Goal: Obtain resource: Obtain resource

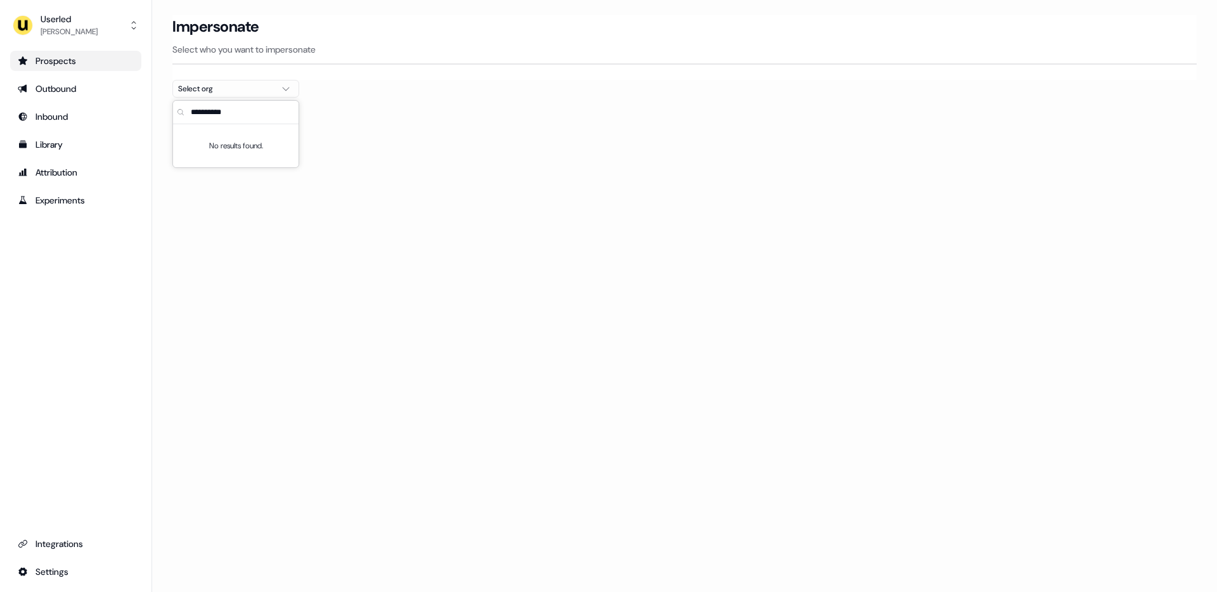
click at [63, 66] on div "Prospects" at bounding box center [76, 60] width 116 height 13
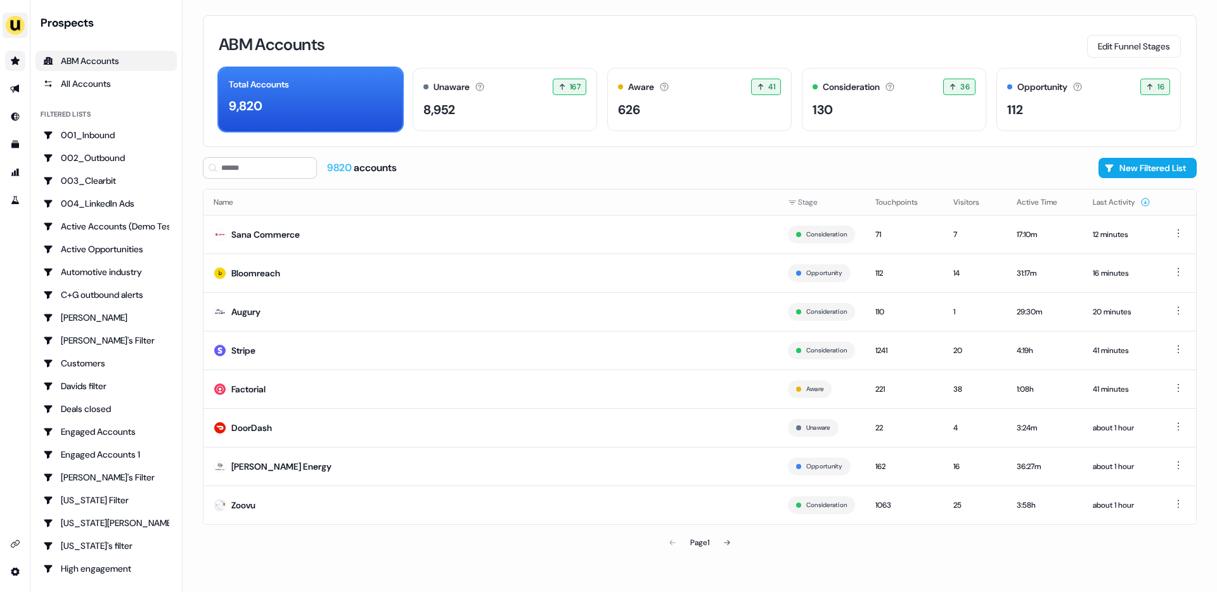
click at [18, 19] on img "side nav menu" at bounding box center [15, 25] width 20 height 20
click at [17, 202] on div "Impersonate (Admin) Help documentation Feedback Logout" at bounding box center [15, 296] width 30 height 592
click at [16, 176] on icon "Go to attribution" at bounding box center [15, 172] width 10 height 10
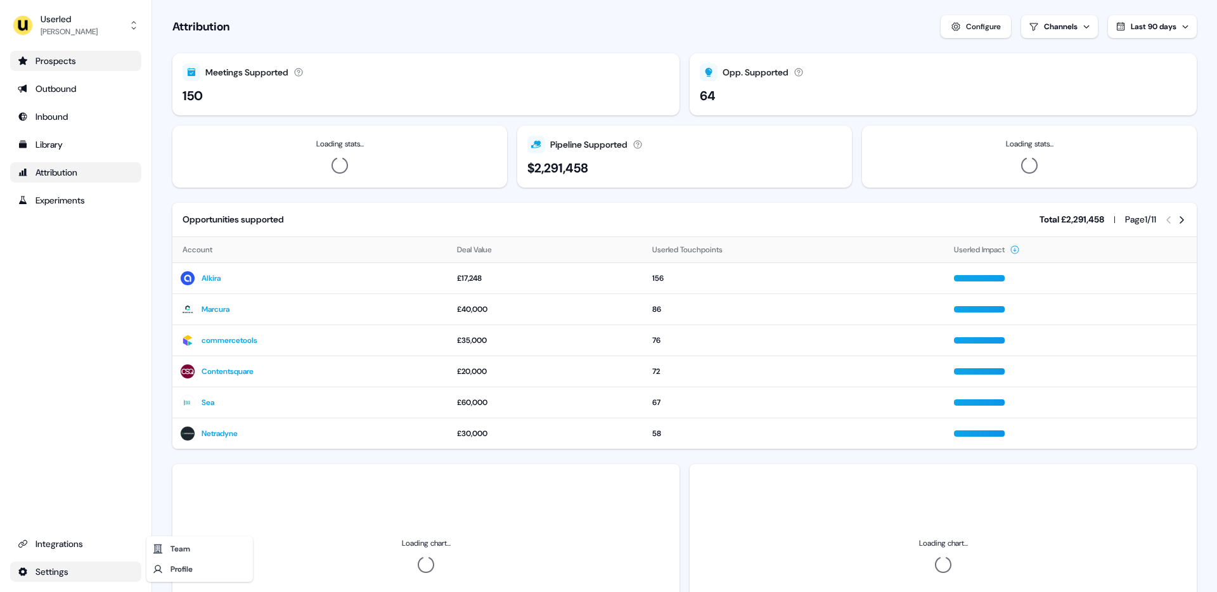
click at [63, 565] on html "For the best experience switch devices to a bigger screen. Go to [DOMAIN_NAME] …" at bounding box center [608, 296] width 1217 height 592
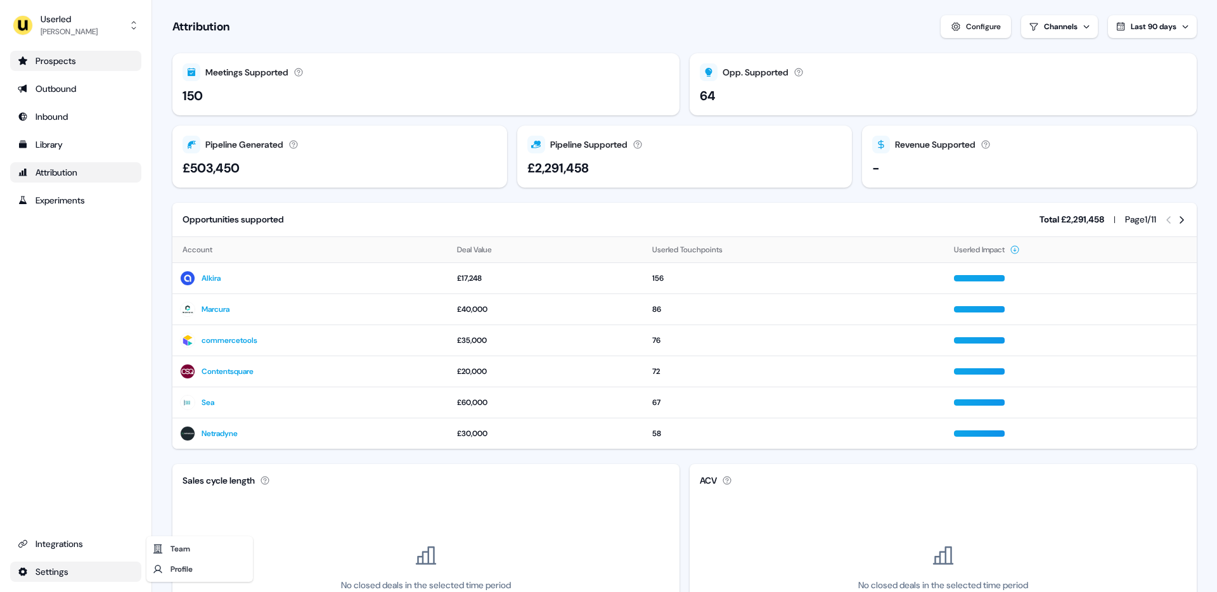
click at [70, 550] on html "For the best experience switch devices to a bigger screen. Go to [DOMAIN_NAME] …" at bounding box center [608, 296] width 1217 height 592
click at [61, 574] on html "For the best experience switch devices to a bigger screen. Go to [DOMAIN_NAME] …" at bounding box center [608, 296] width 1217 height 592
click at [71, 541] on html "For the best experience switch devices to a bigger screen. Go to [DOMAIN_NAME] …" at bounding box center [608, 296] width 1217 height 592
click at [71, 541] on div "Integrations" at bounding box center [76, 543] width 116 height 13
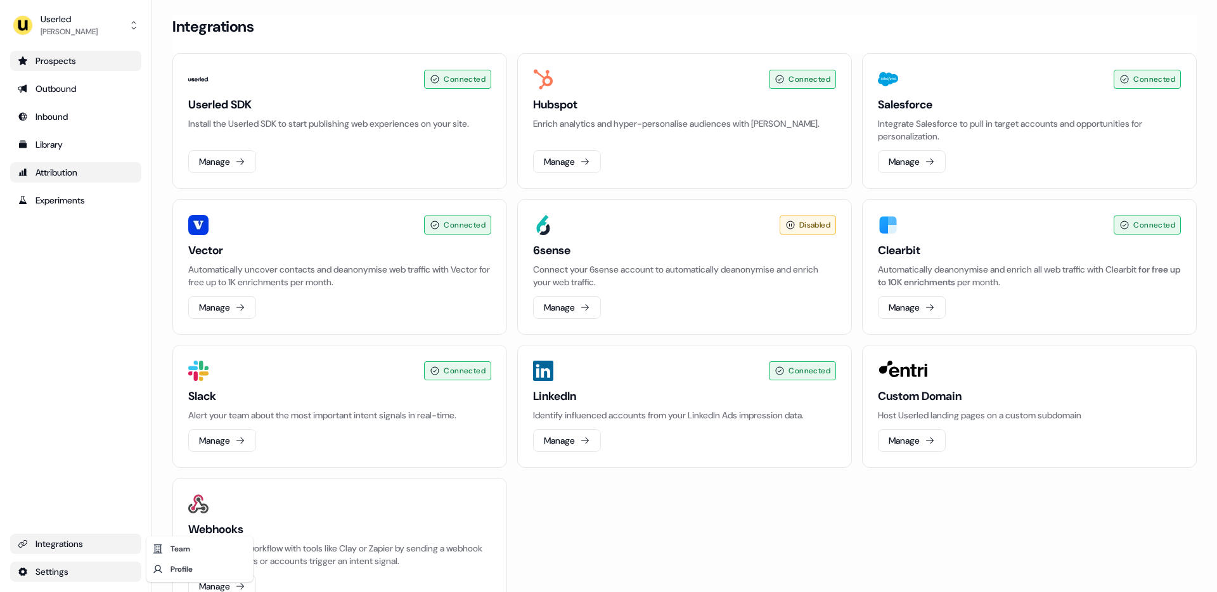
click at [69, 571] on html "For the best experience switch devices to a bigger screen. Go to [DOMAIN_NAME] …" at bounding box center [608, 296] width 1217 height 592
click at [176, 570] on div "Profile" at bounding box center [199, 569] width 101 height 20
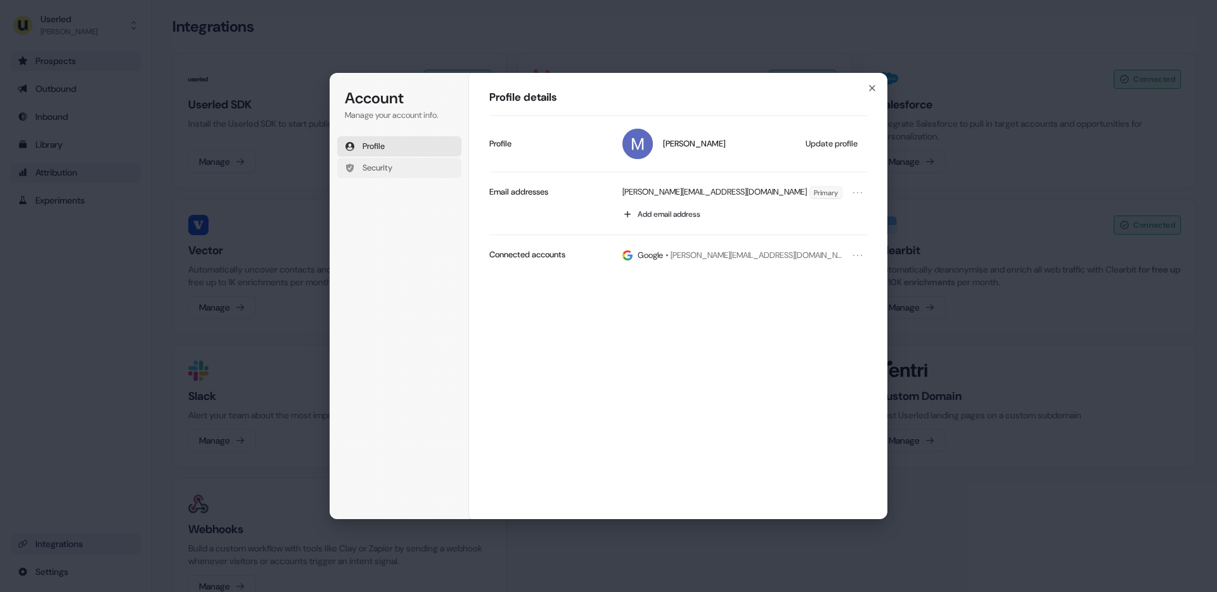
click at [399, 161] on button "Security" at bounding box center [399, 168] width 124 height 20
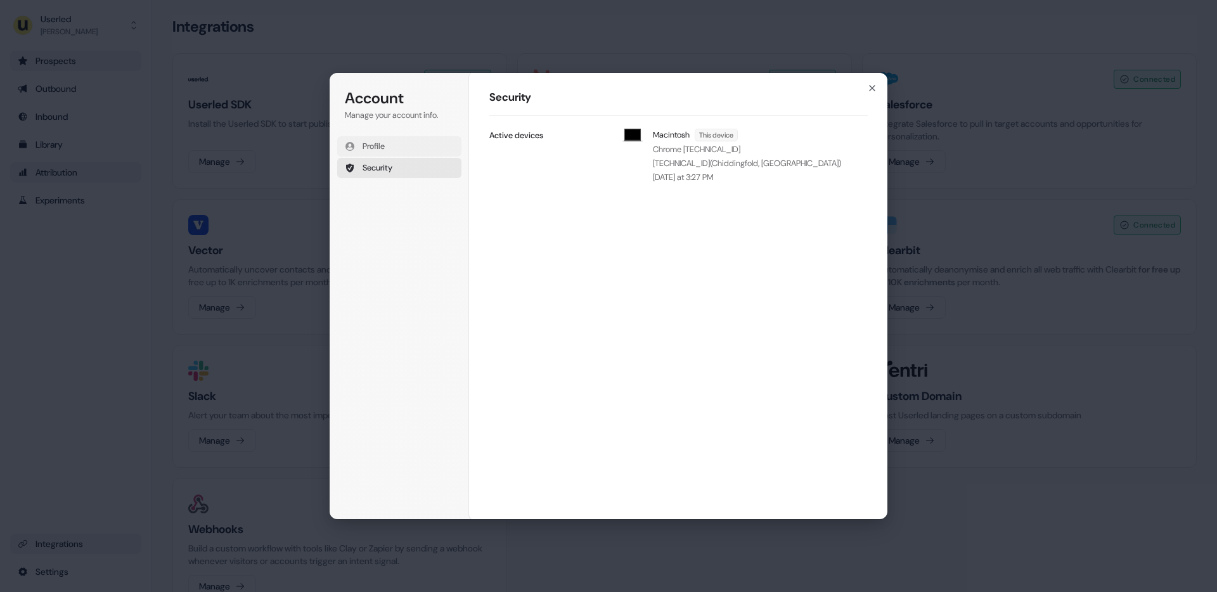
click at [397, 143] on button "Profile" at bounding box center [399, 146] width 124 height 20
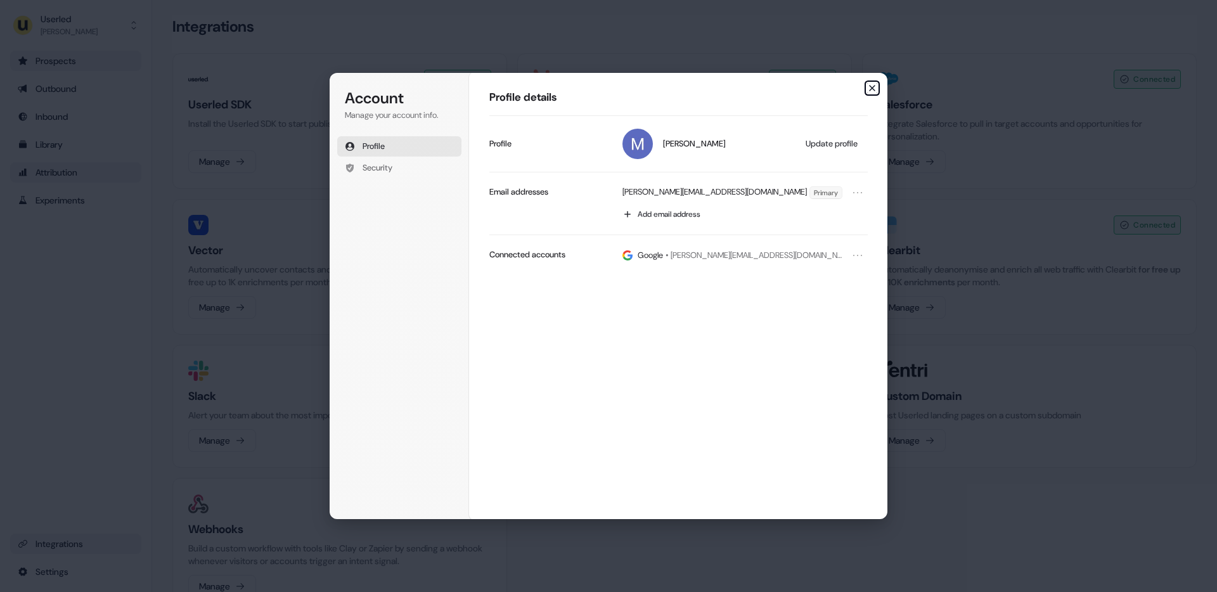
click at [873, 86] on icon "button" at bounding box center [872, 88] width 10 height 10
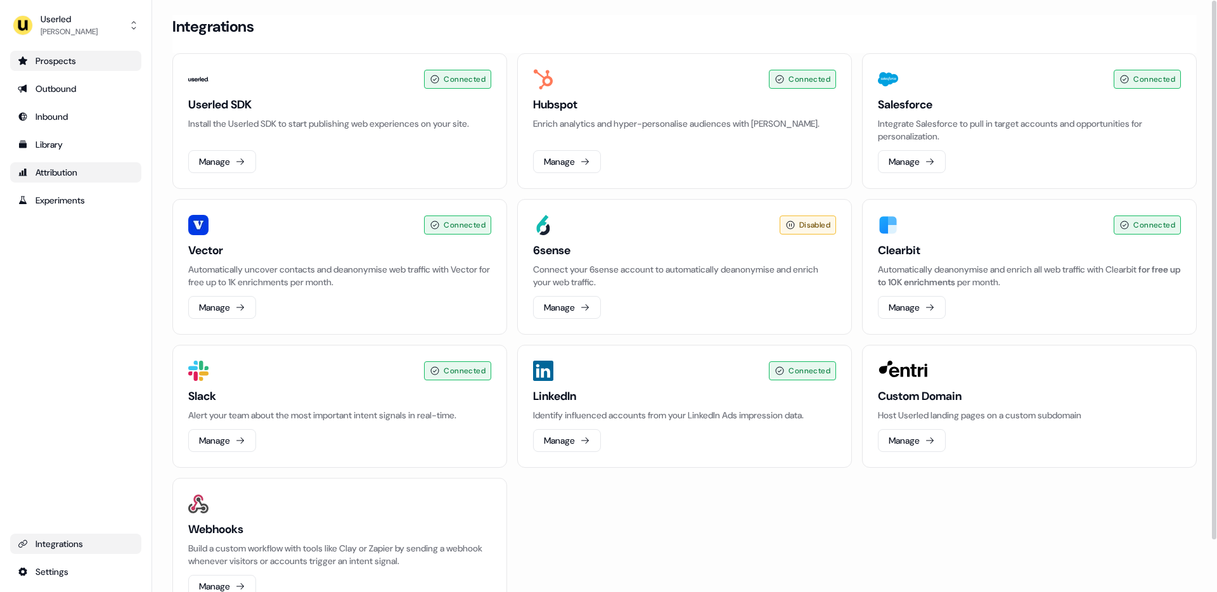
click at [74, 67] on link "Prospects" at bounding box center [75, 61] width 131 height 20
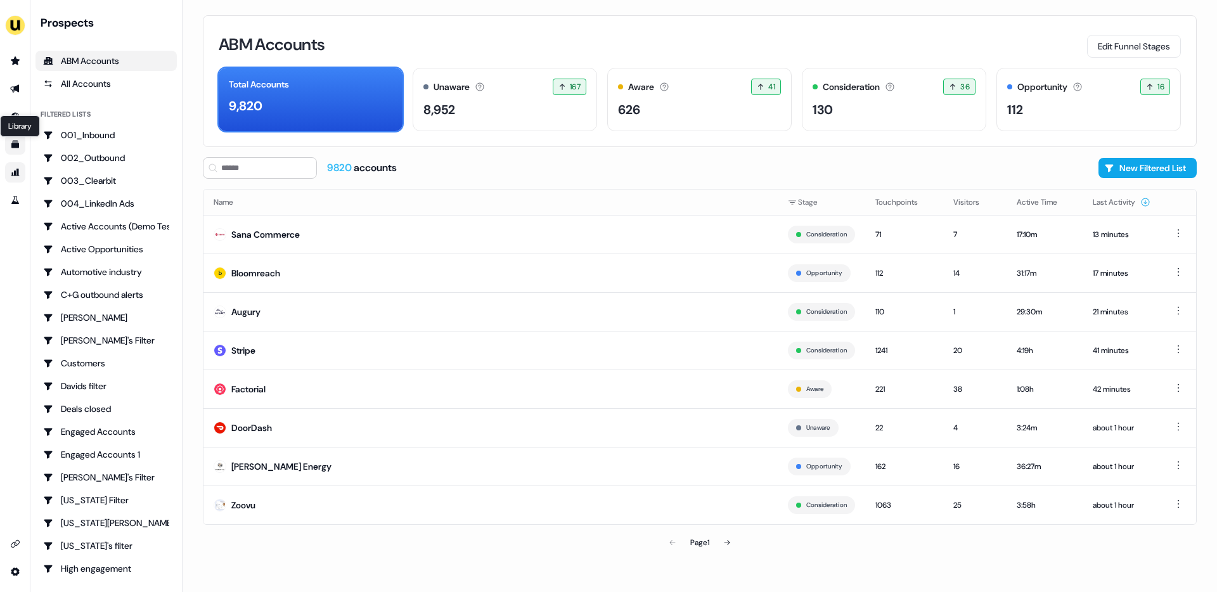
click at [17, 139] on icon "Go to templates" at bounding box center [15, 144] width 10 height 10
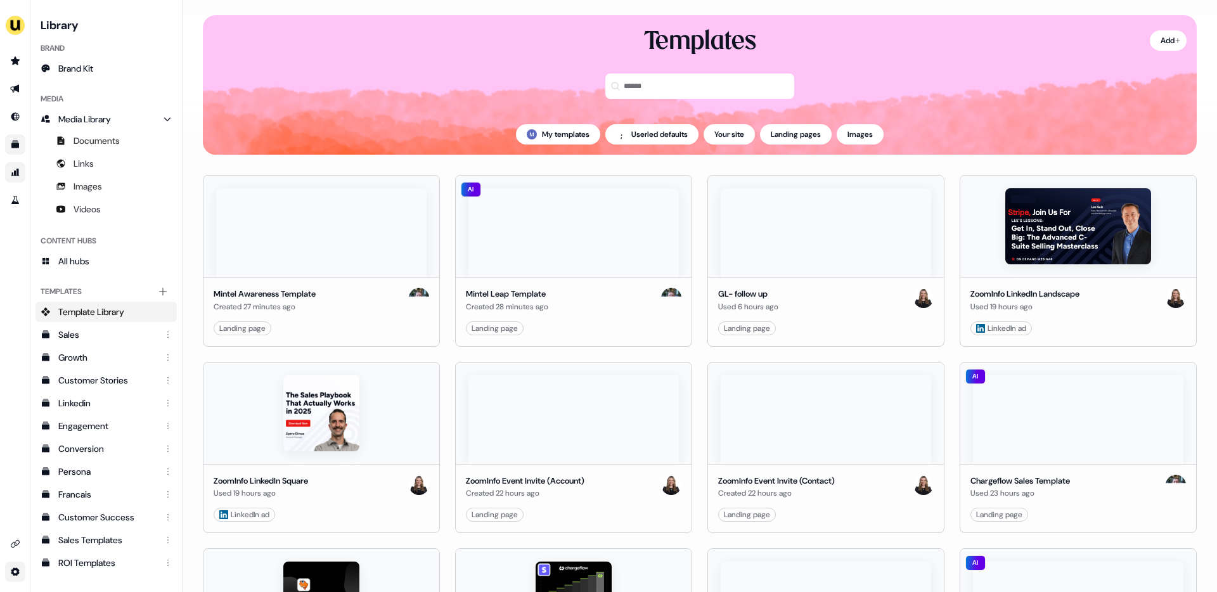
click at [15, 569] on html "For the best experience switch devices to a bigger screen. Go to [DOMAIN_NAME] …" at bounding box center [608, 296] width 1217 height 592
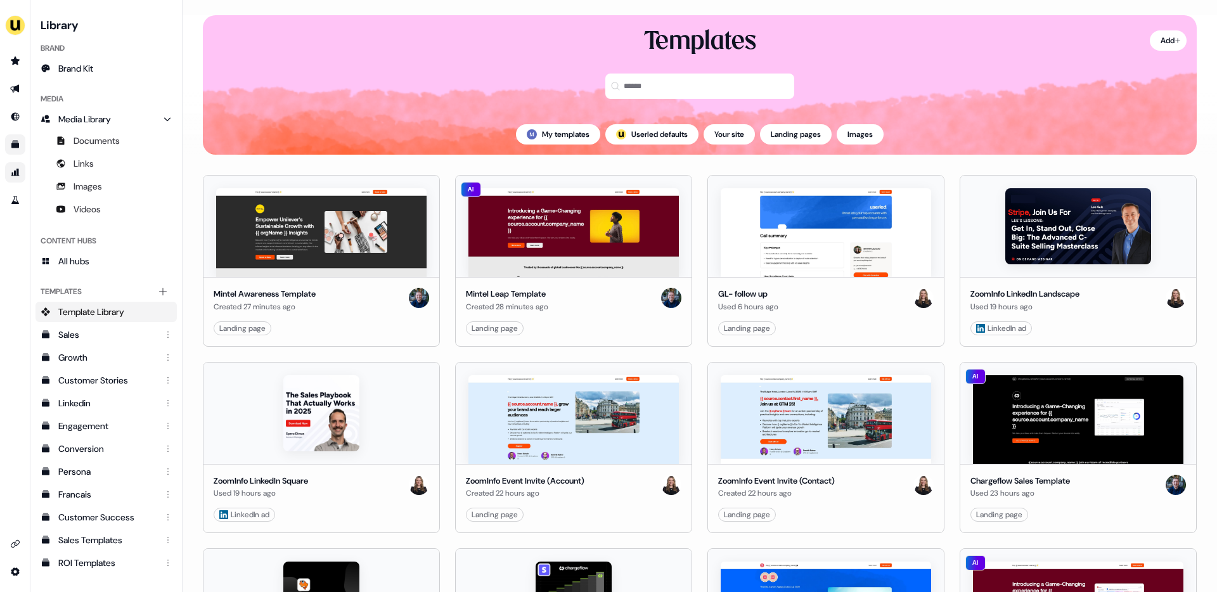
click at [262, 324] on html "For the best experience switch devices to a bigger screen. Go to [DOMAIN_NAME] …" at bounding box center [608, 296] width 1217 height 592
click at [11, 542] on icon "Go to integrations" at bounding box center [15, 544] width 10 height 10
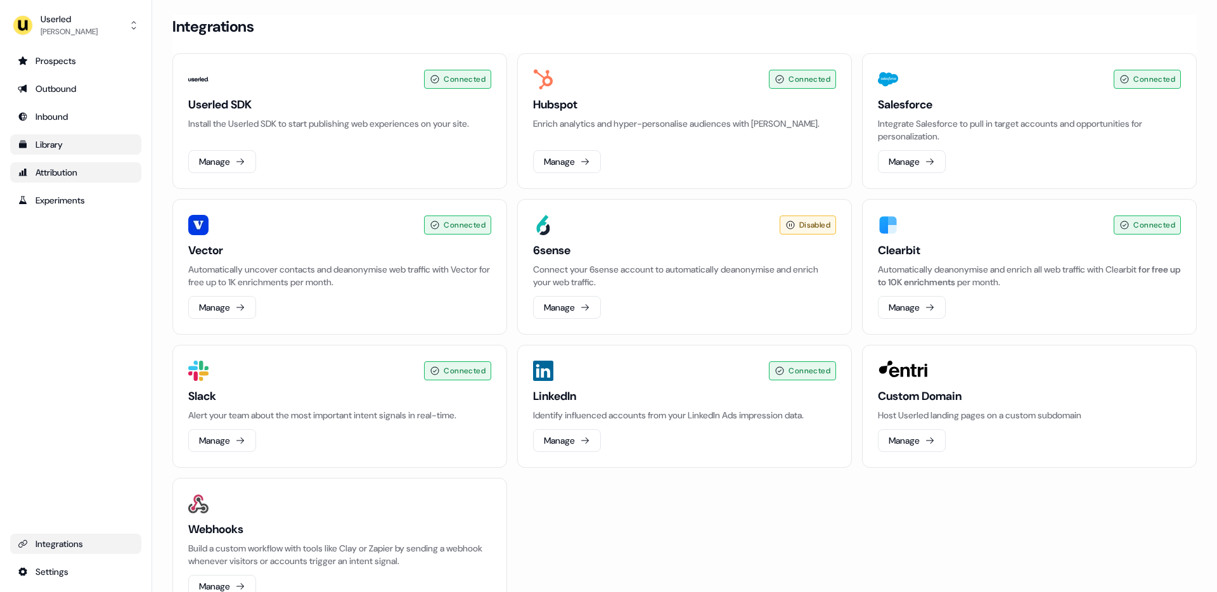
click at [67, 141] on div "Library" at bounding box center [76, 144] width 116 height 13
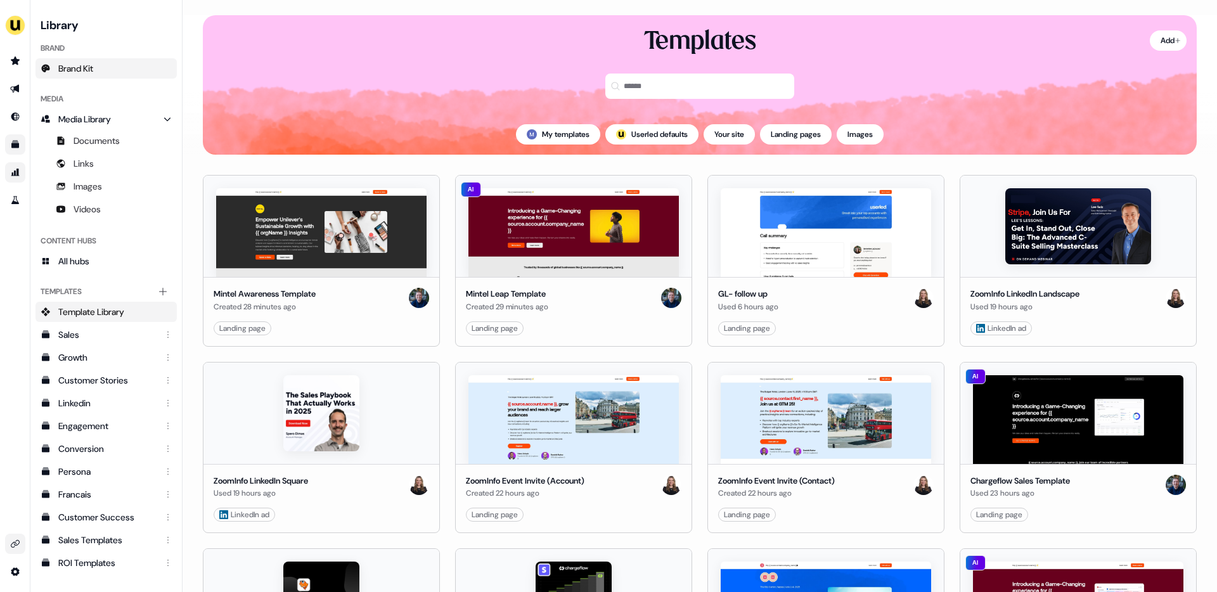
click at [70, 65] on span "Brand Kit" at bounding box center [75, 68] width 35 height 13
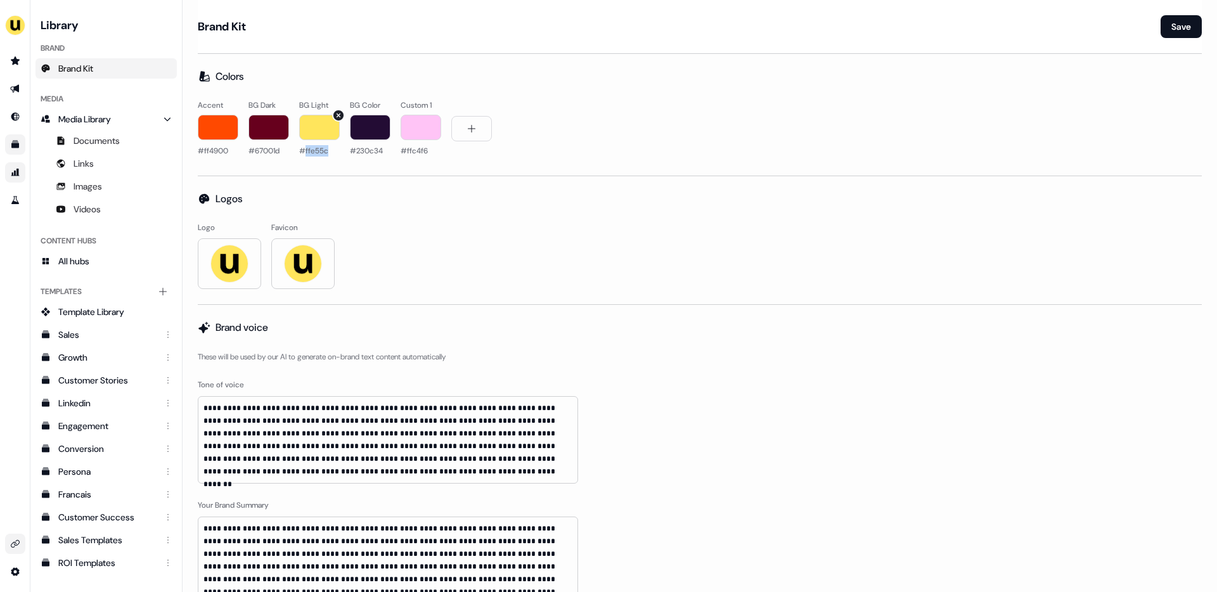
copy span "ffe55c"
drag, startPoint x: 233, startPoint y: 152, endPoint x: 207, endPoint y: 152, distance: 26.0
click at [207, 152] on div "Accent #ff4900" at bounding box center [218, 129] width 41 height 61
click at [361, 151] on span "#230c34" at bounding box center [366, 150] width 33 height 10
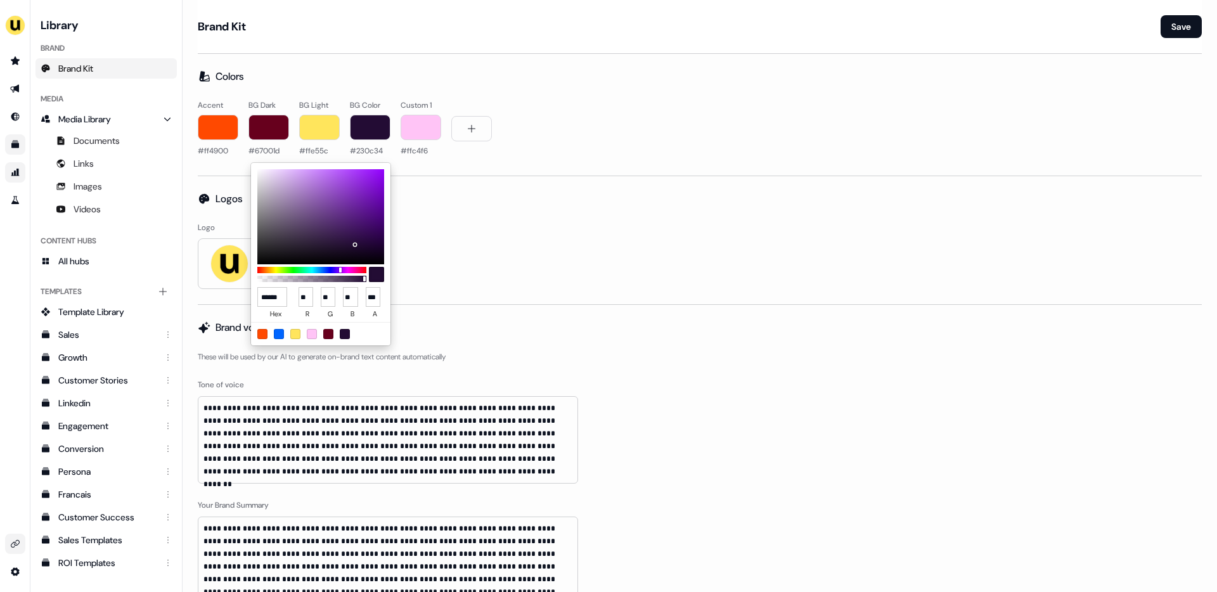
click at [444, 269] on html "**********" at bounding box center [608, 296] width 1217 height 592
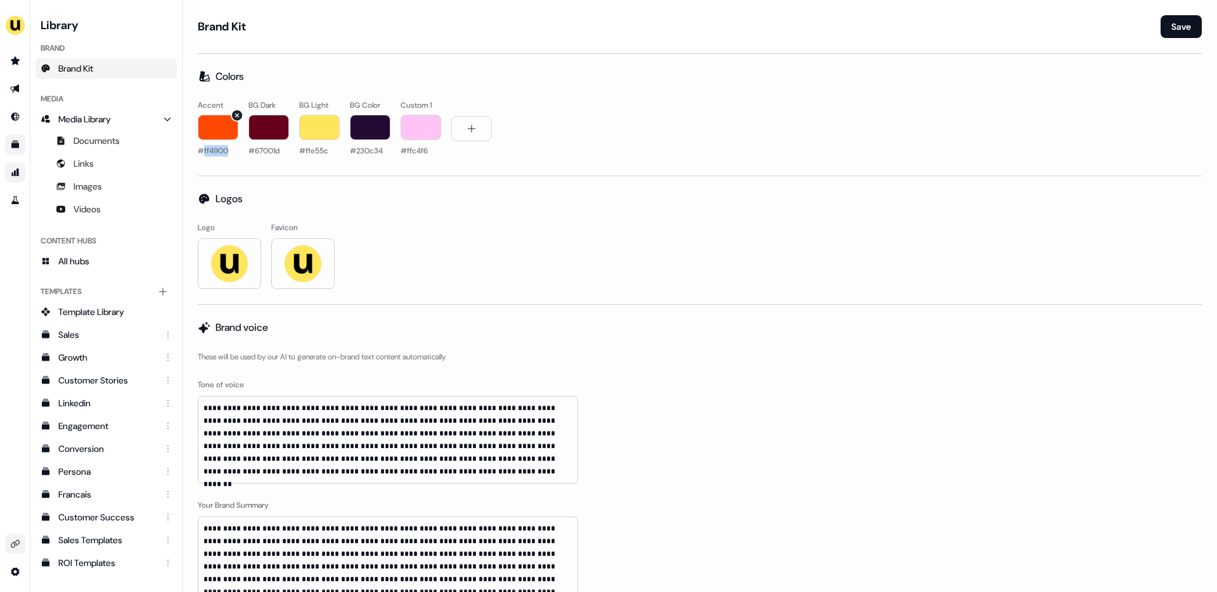
copy span "ff4900"
